Goal: Task Accomplishment & Management: Complete application form

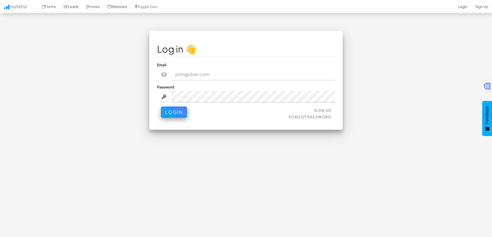
click at [190, 80] on input "email" at bounding box center [253, 75] width 164 height 12
type input "[EMAIL_ADDRESS][DOMAIN_NAME]"
click at [324, 111] on link "Sign Up" at bounding box center [322, 110] width 17 height 5
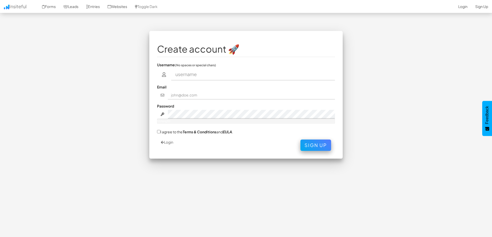
click at [215, 73] on input "text" at bounding box center [253, 75] width 164 height 12
